Goal: Information Seeking & Learning: Learn about a topic

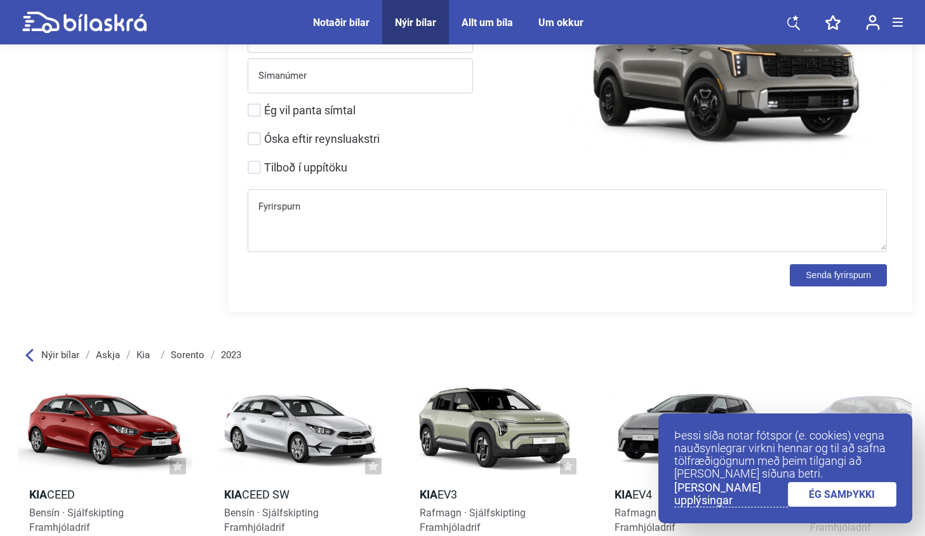
scroll to position [2156, 0]
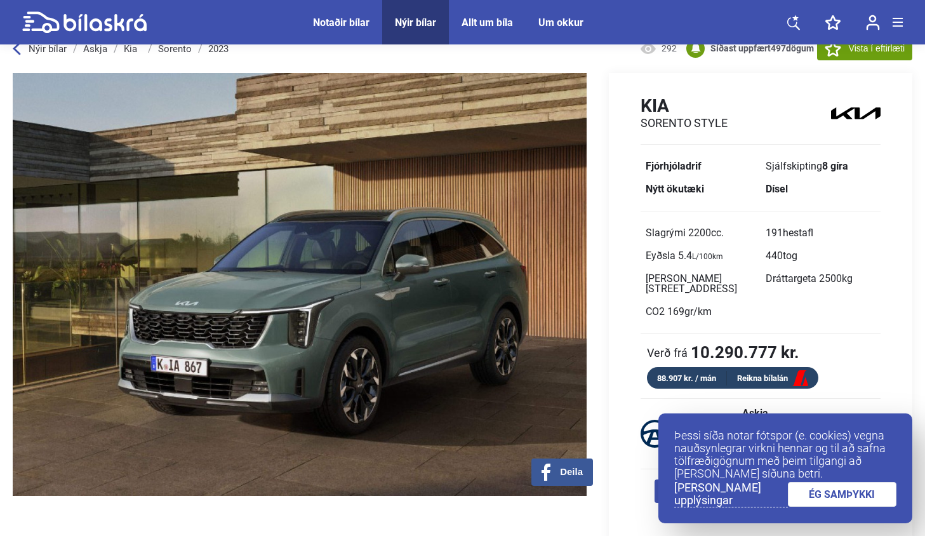
scroll to position [25, 0]
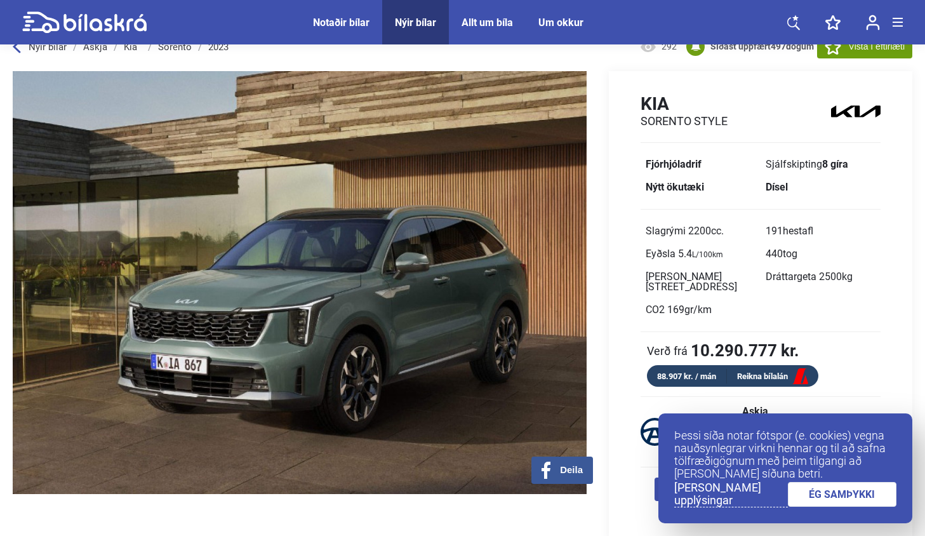
click at [812, 490] on link "ÉG SAMÞYKKI" at bounding box center [842, 494] width 109 height 25
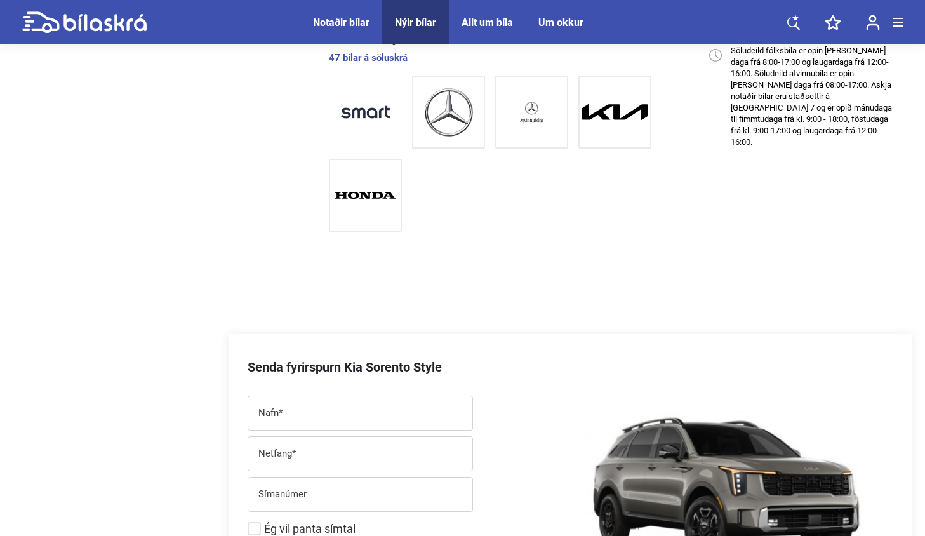
scroll to position [1739, 0]
click at [616, 103] on img at bounding box center [614, 111] width 67 height 16
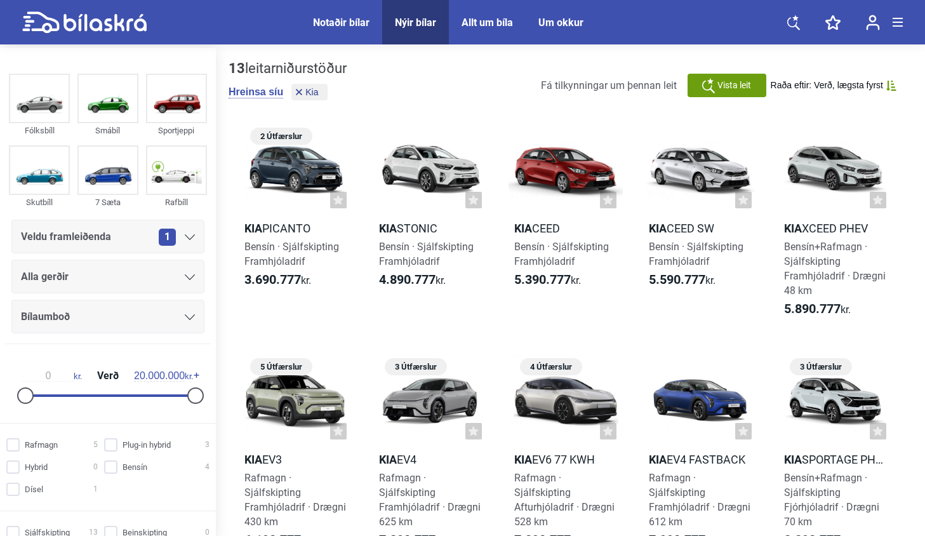
click at [224, 336] on div "13 leitarniðurstöður [PERSON_NAME] síu Kia Fá tilkynningar um þennan leit Vista…" at bounding box center [570, 431] width 709 height 767
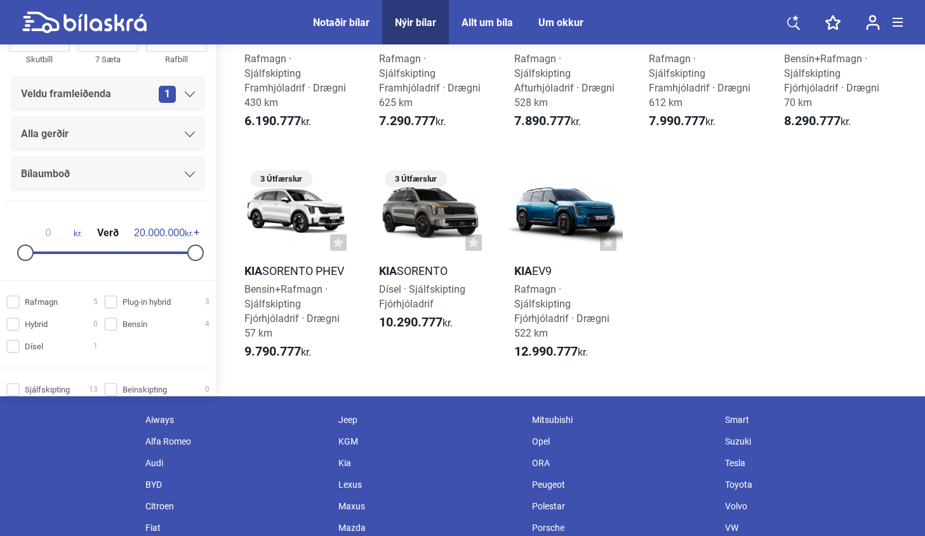
scroll to position [426, 0]
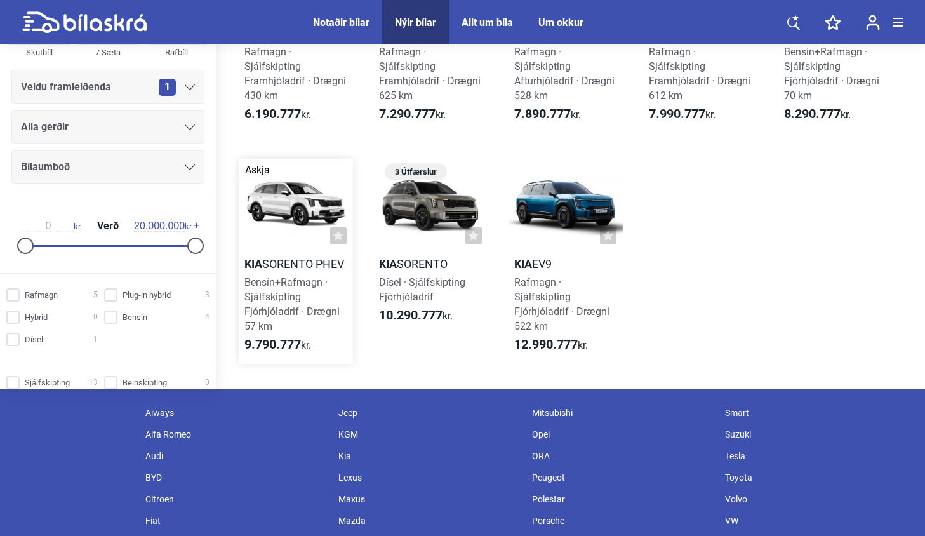
click at [268, 220] on div at bounding box center [296, 204] width 114 height 91
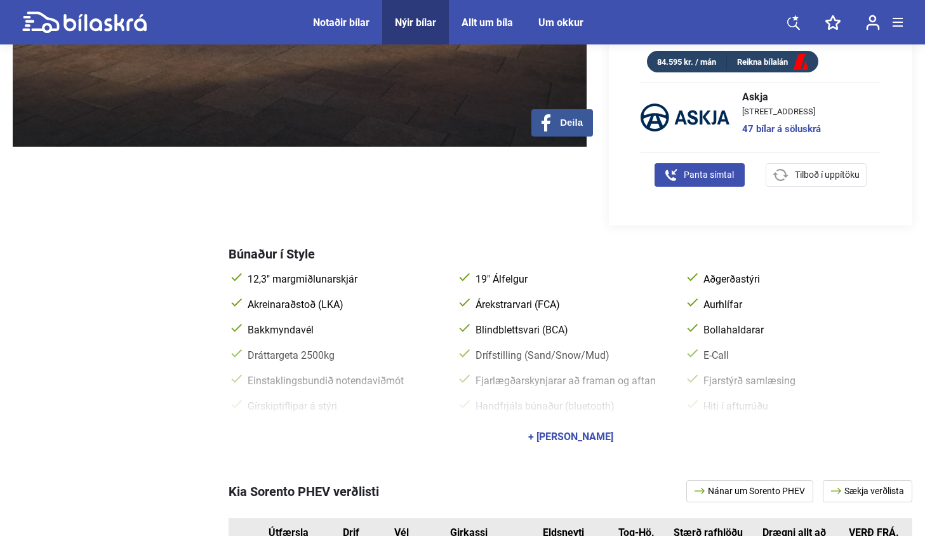
scroll to position [346, 0]
